Goal: Task Accomplishment & Management: Complete application form

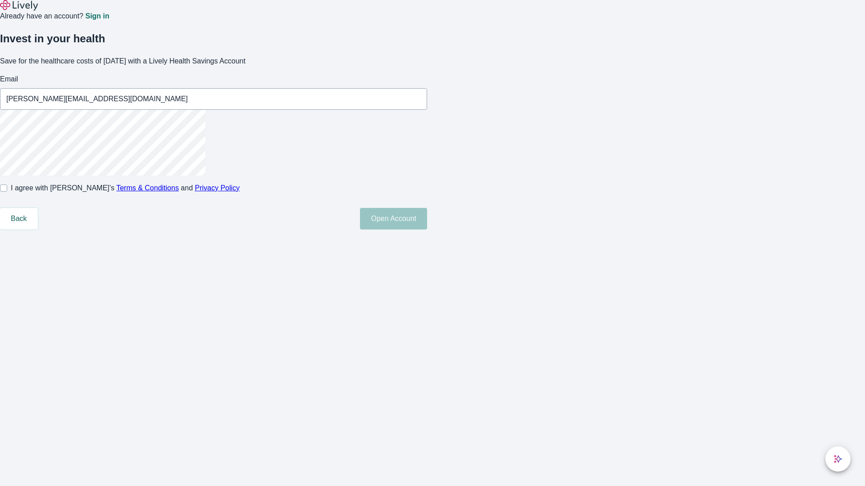
click at [7, 192] on input "I agree with Lively’s Terms & Conditions and Privacy Policy" at bounding box center [3, 188] width 7 height 7
checkbox input "true"
click at [427, 230] on button "Open Account" at bounding box center [393, 219] width 67 height 22
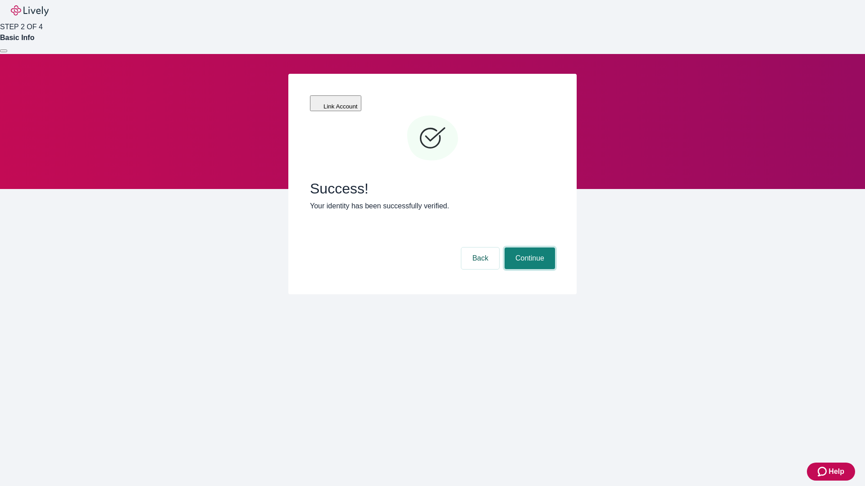
click at [528, 248] on button "Continue" at bounding box center [530, 259] width 50 height 22
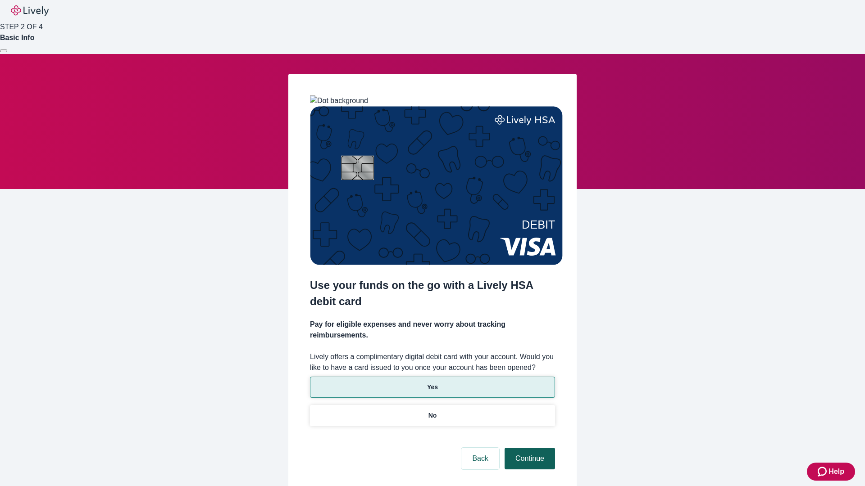
click at [432, 411] on p "No" at bounding box center [432, 415] width 9 height 9
click at [528, 448] on button "Continue" at bounding box center [530, 459] width 50 height 22
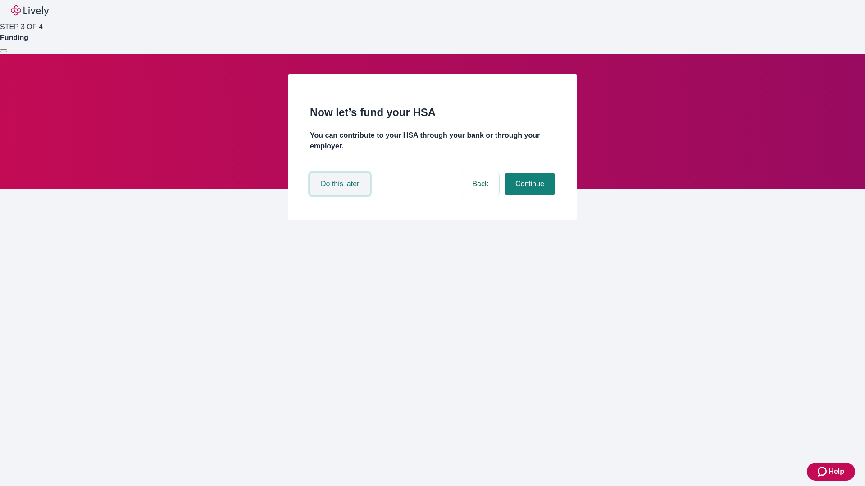
click at [341, 195] on button "Do this later" at bounding box center [340, 184] width 60 height 22
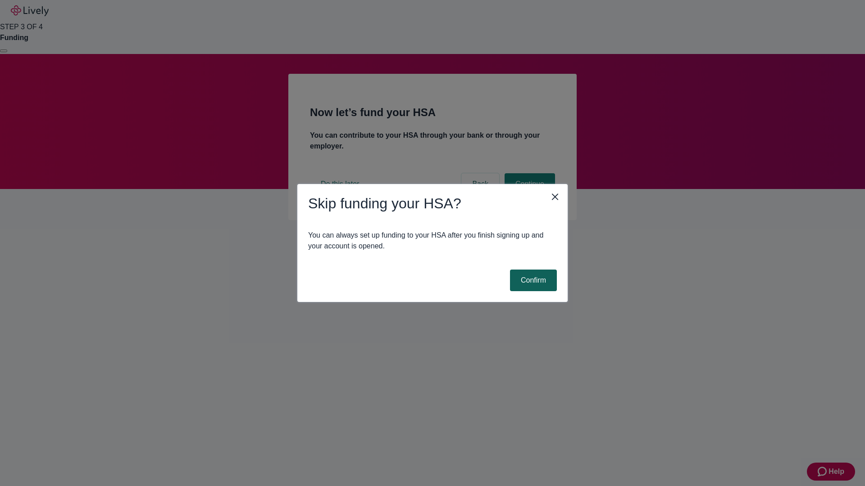
click at [532, 281] on button "Confirm" at bounding box center [533, 281] width 47 height 22
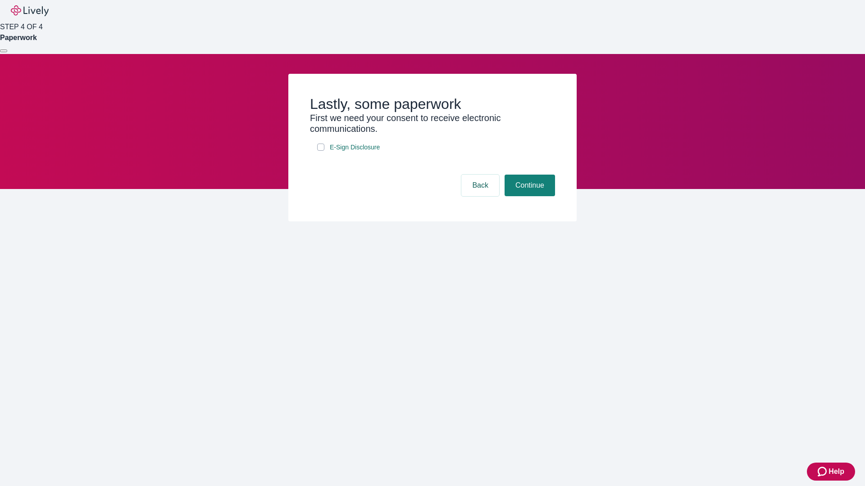
click at [321, 151] on input "E-Sign Disclosure" at bounding box center [320, 147] width 7 height 7
checkbox input "true"
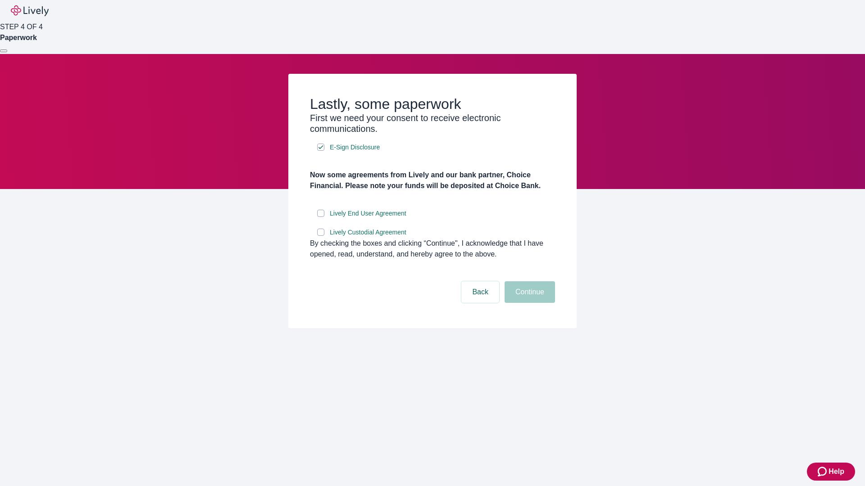
click at [321, 217] on input "Lively End User Agreement" at bounding box center [320, 213] width 7 height 7
checkbox input "true"
click at [321, 236] on input "Lively Custodial Agreement" at bounding box center [320, 232] width 7 height 7
checkbox input "true"
click at [528, 303] on button "Continue" at bounding box center [530, 293] width 50 height 22
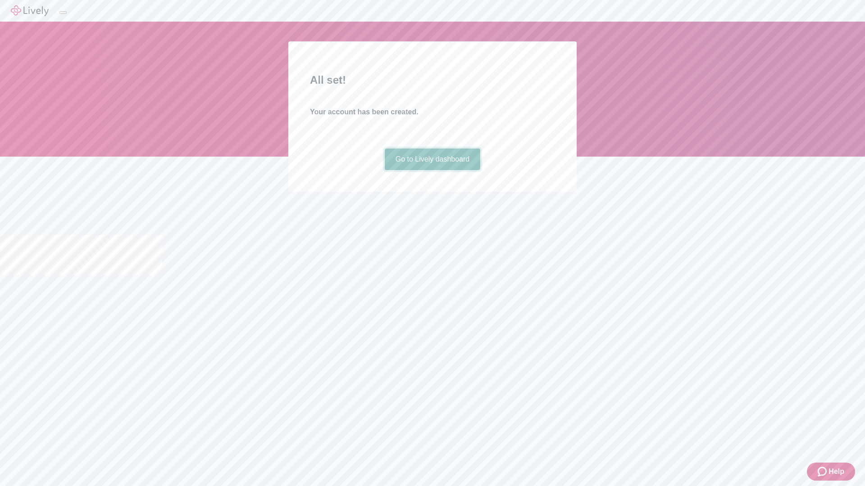
click at [432, 170] on link "Go to Lively dashboard" at bounding box center [433, 160] width 96 height 22
